Goal: Book appointment/travel/reservation

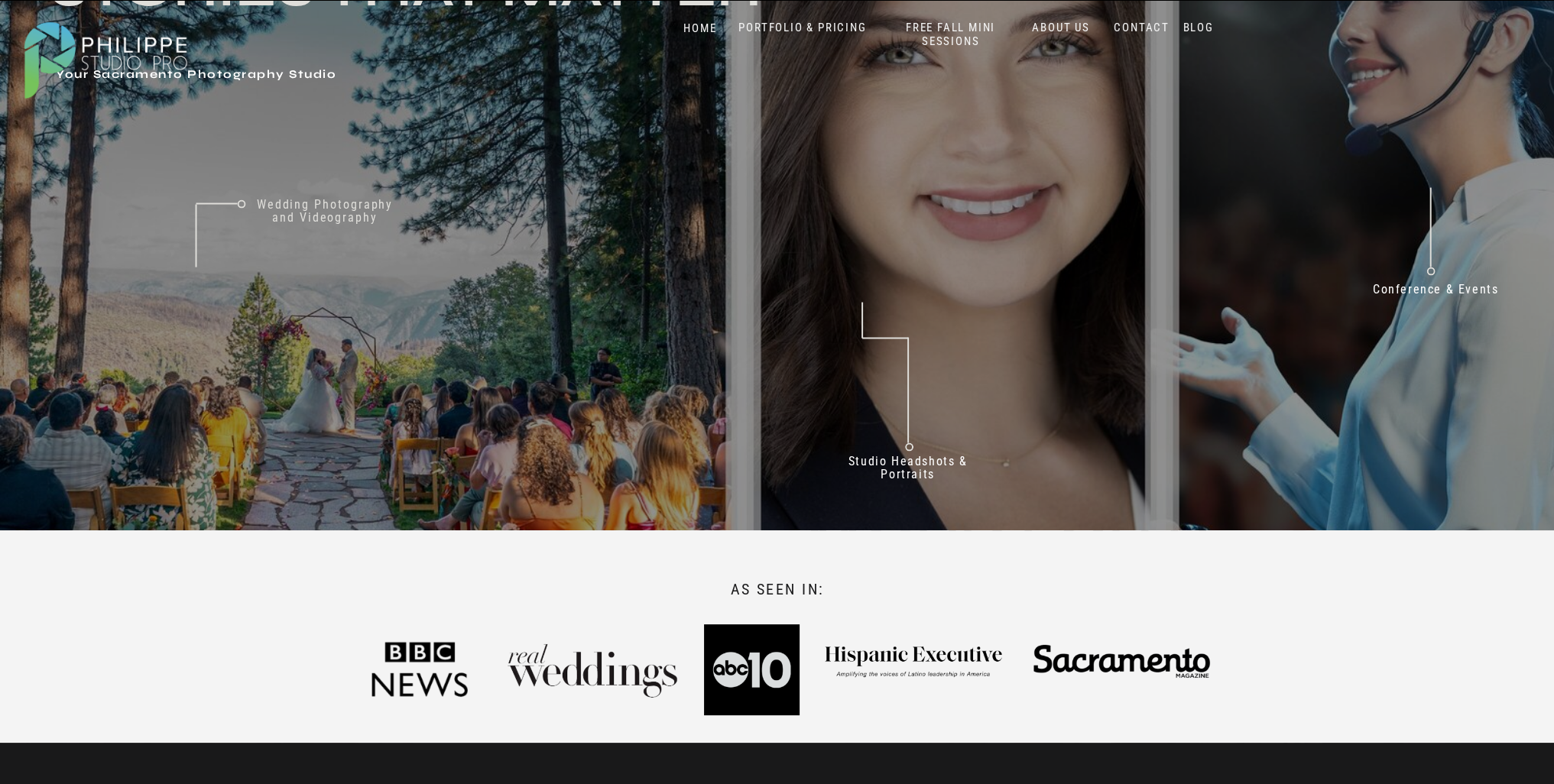
scroll to position [221, 0]
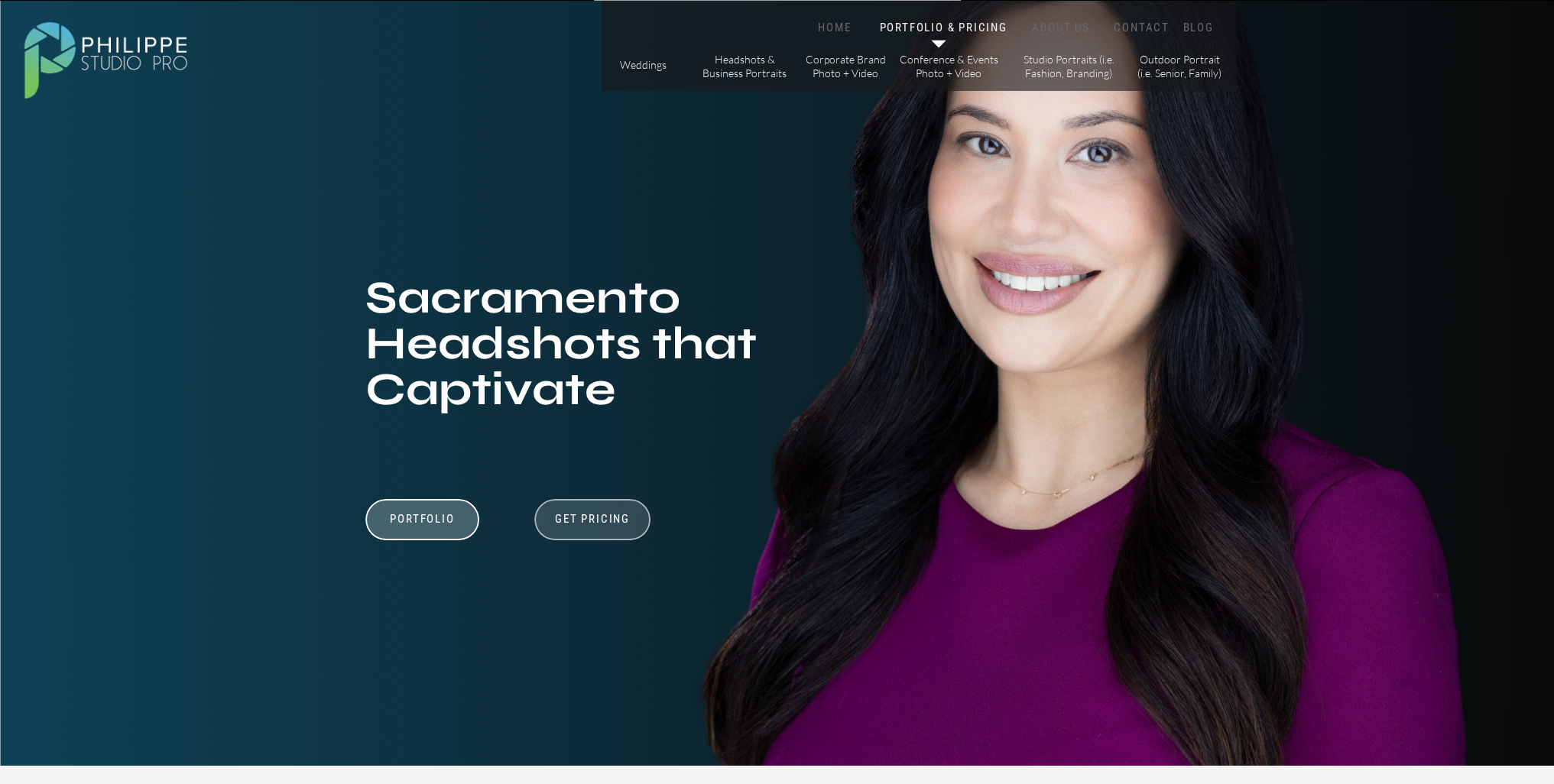
click at [594, 505] on div at bounding box center [592, 520] width 116 height 42
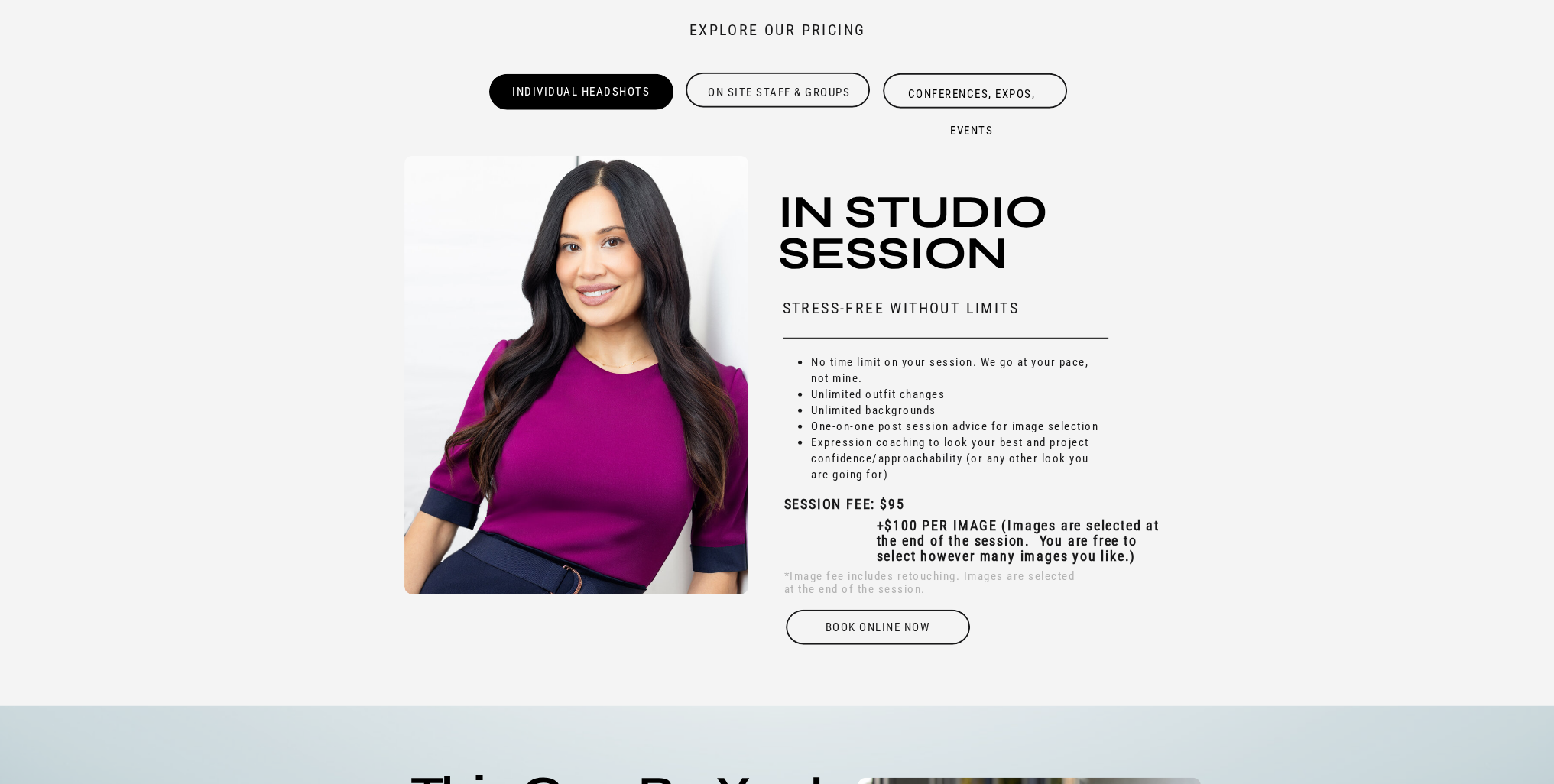
scroll to position [4819, 0]
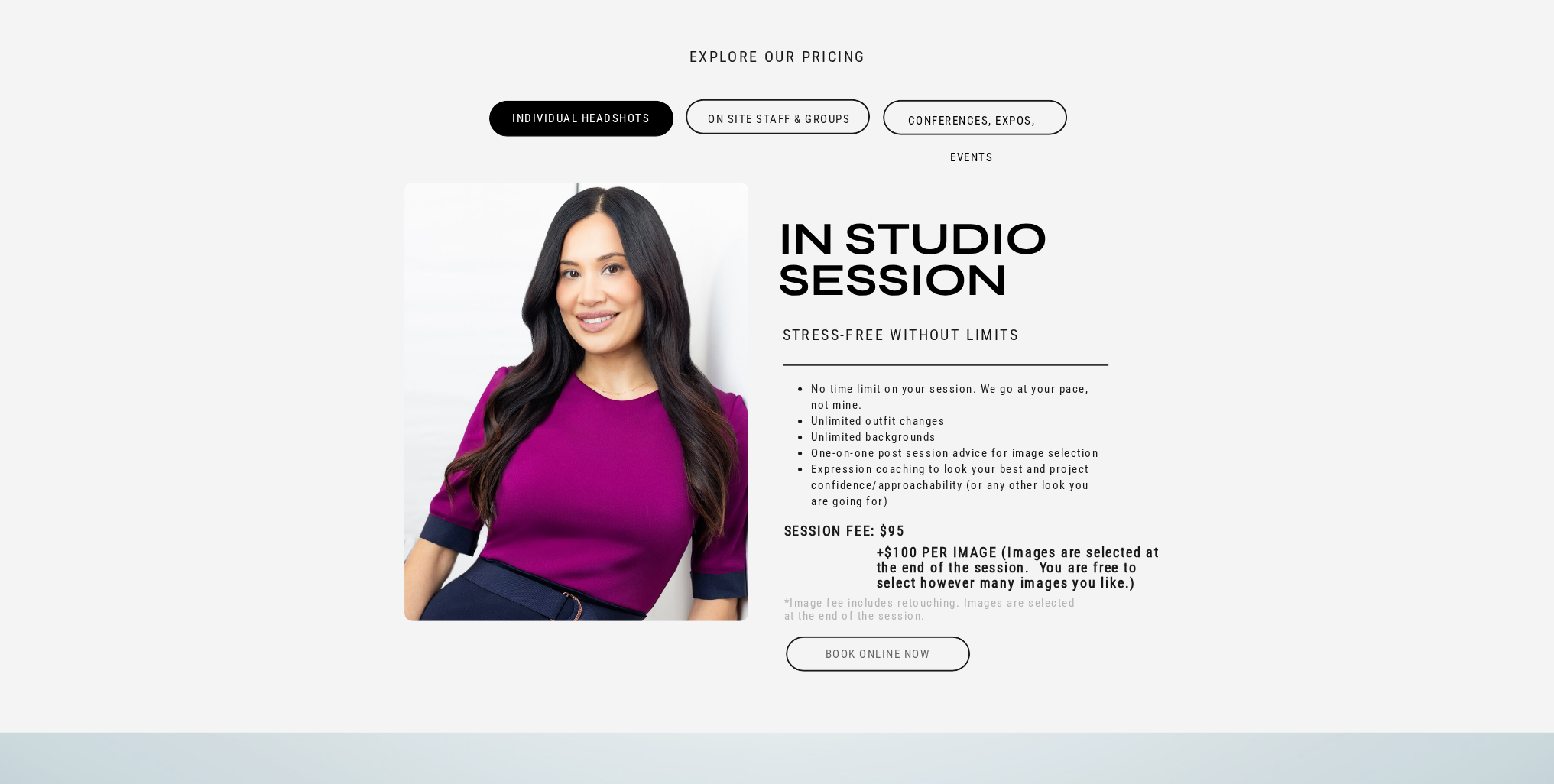
click at [884, 655] on div "Book online Now" at bounding box center [877, 654] width 187 height 35
click at [904, 642] on div "Book online Now" at bounding box center [877, 654] width 187 height 35
